Goal: Task Accomplishment & Management: Manage account settings

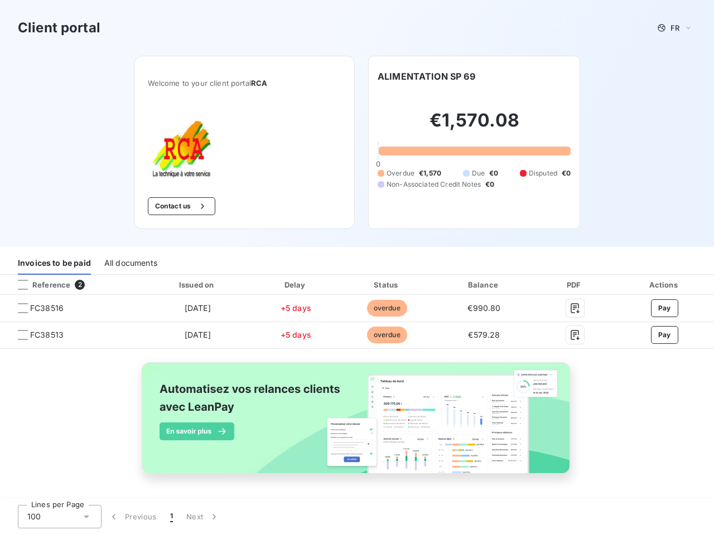
click at [357, 268] on div "Invoices to be paid All documents" at bounding box center [357, 262] width 714 height 23
click at [675, 28] on span "FR" at bounding box center [674, 27] width 9 height 9
click at [180, 206] on button "Contact us" at bounding box center [181, 206] width 67 height 18
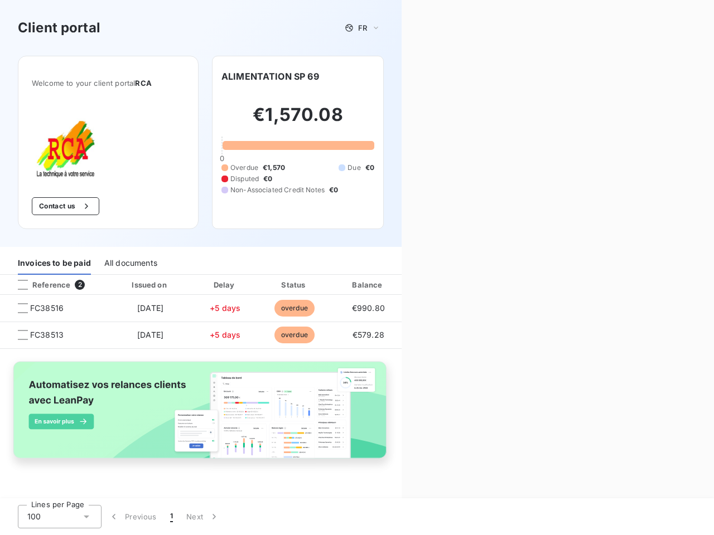
click at [426, 76] on div "Contact us Fill out the form below, and a member of our team will get back to y…" at bounding box center [557, 267] width 312 height 535
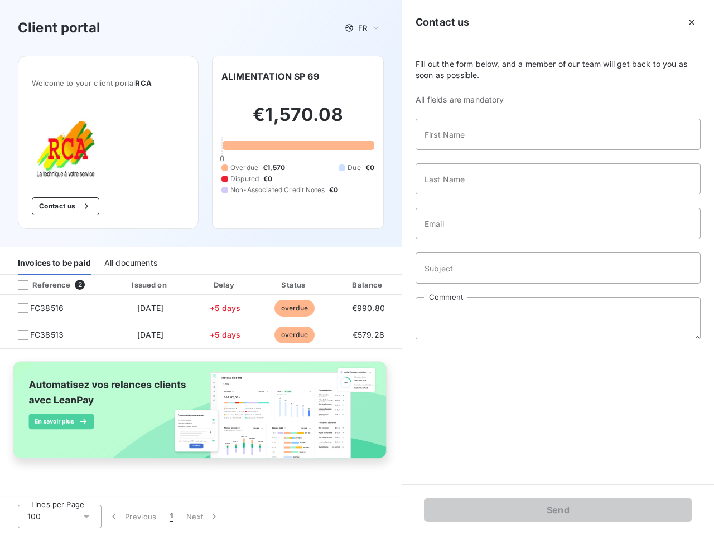
click at [54, 263] on div "Invoices to be paid" at bounding box center [54, 262] width 73 height 23
click at [130, 263] on div "All documents" at bounding box center [130, 262] width 53 height 23
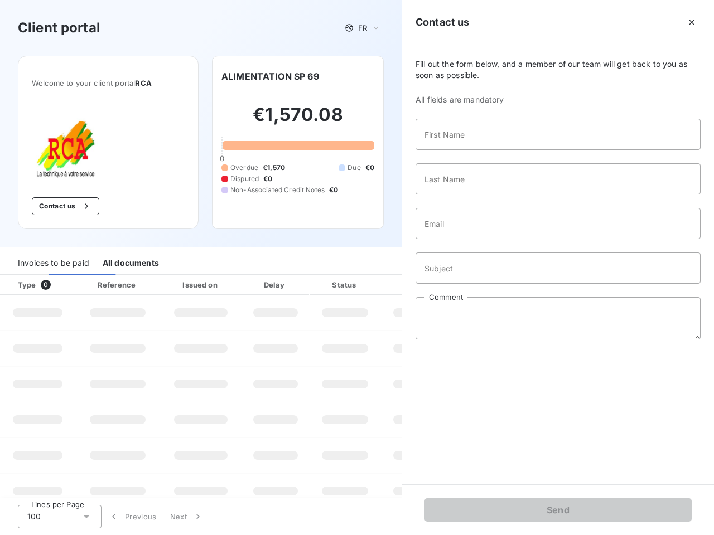
click at [71, 285] on div at bounding box center [67, 284] width 11 height 11
click at [23, 285] on div "Type 0" at bounding box center [42, 284] width 62 height 11
click at [197, 285] on div "Issued on" at bounding box center [200, 284] width 77 height 11
click at [296, 285] on div at bounding box center [301, 284] width 11 height 11
